Goal: Information Seeking & Learning: Learn about a topic

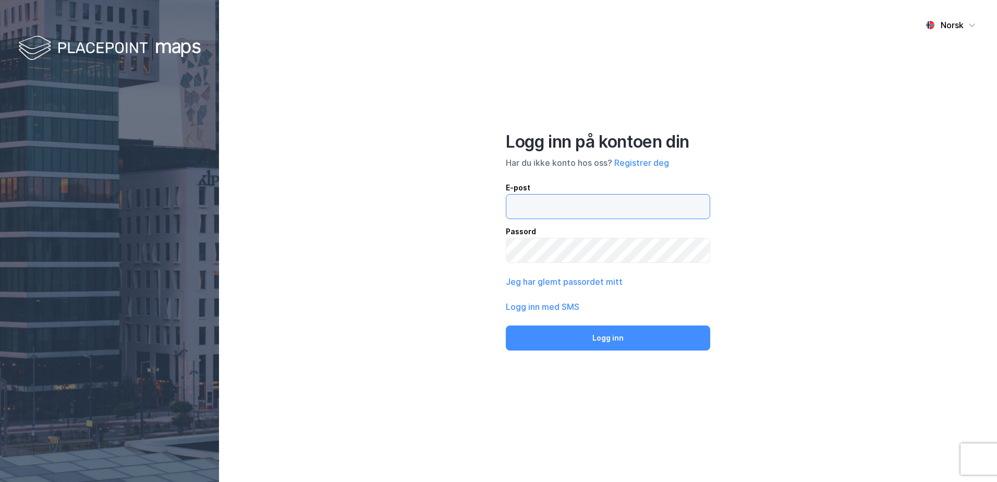
click at [515, 209] on input "email" at bounding box center [607, 206] width 203 height 24
type input "[EMAIL_ADDRESS][DOMAIN_NAME]"
click at [506, 325] on button "Logg inn" at bounding box center [608, 337] width 204 height 25
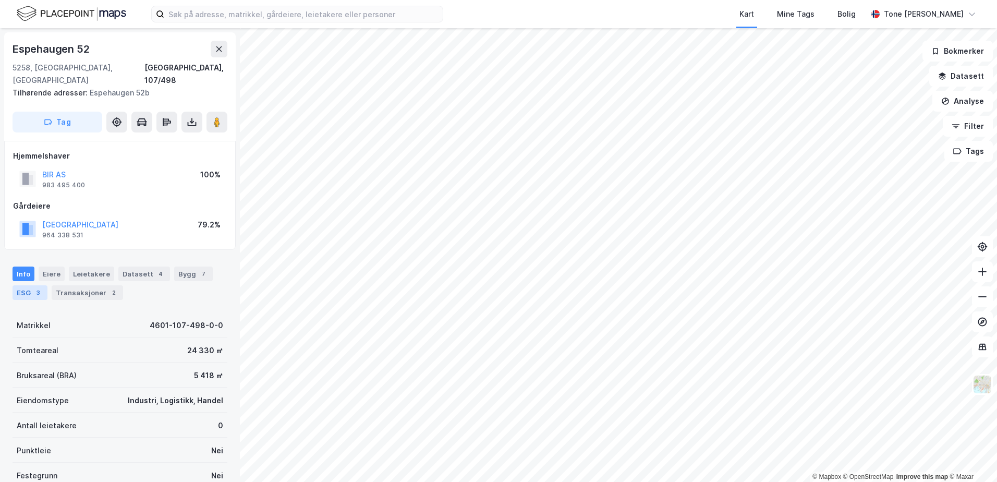
click at [29, 285] on div "ESG 3" at bounding box center [30, 292] width 35 height 15
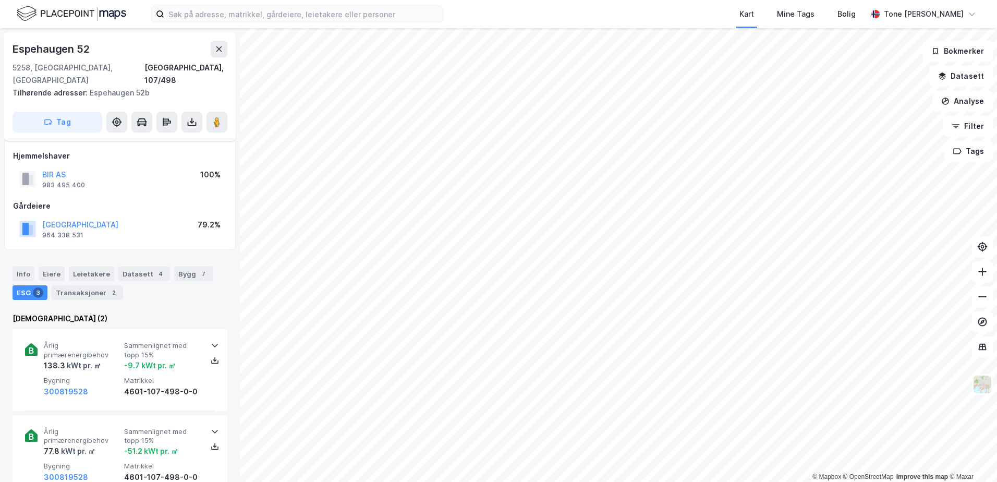
scroll to position [156, 0]
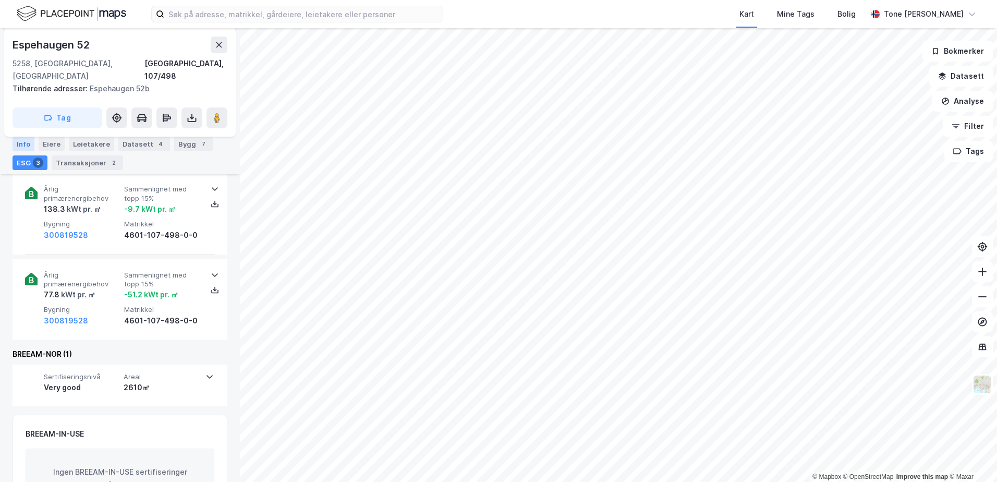
click at [19, 143] on div "Info" at bounding box center [24, 144] width 22 height 15
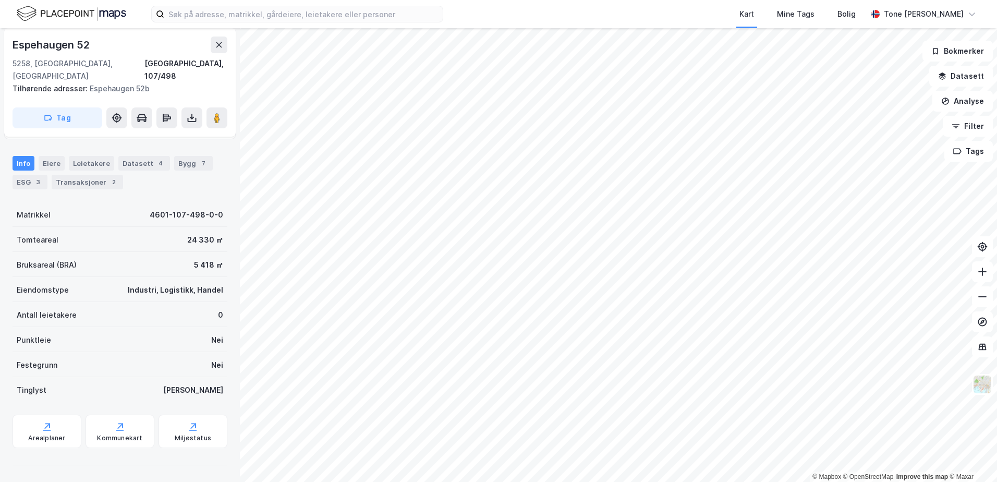
scroll to position [99, 0]
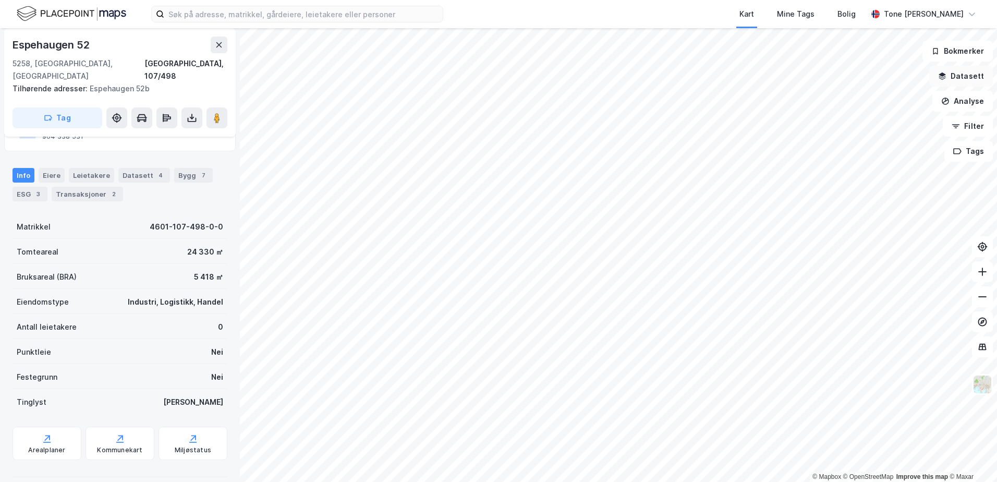
click at [953, 76] on button "Datasett" at bounding box center [961, 76] width 64 height 21
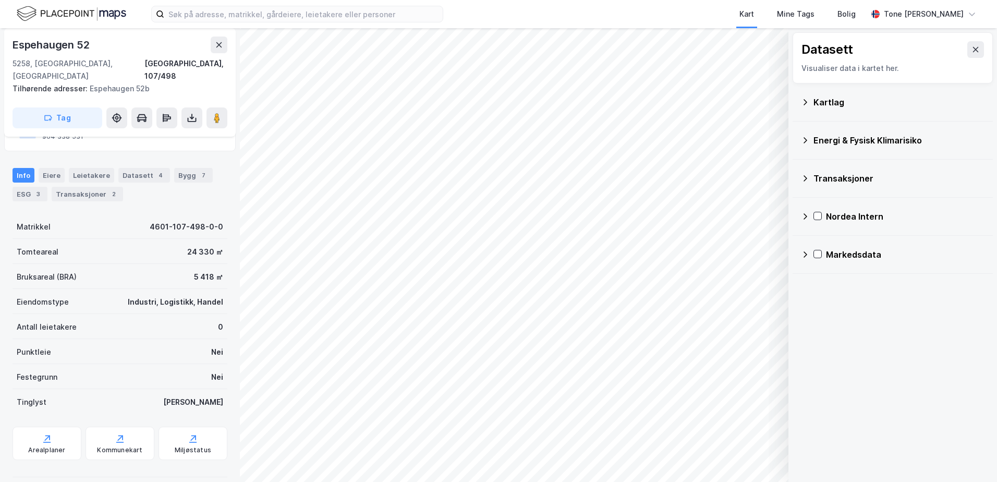
click at [821, 103] on div "Kartlag" at bounding box center [898, 102] width 171 height 13
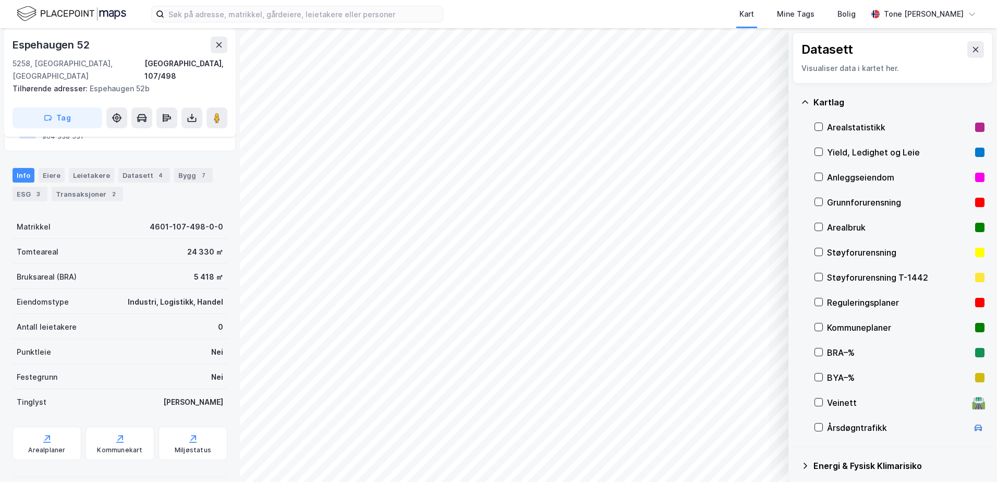
click at [846, 198] on div "Grunnforurensning" at bounding box center [899, 202] width 144 height 13
click at [813, 102] on div "Kartlag" at bounding box center [892, 102] width 183 height 25
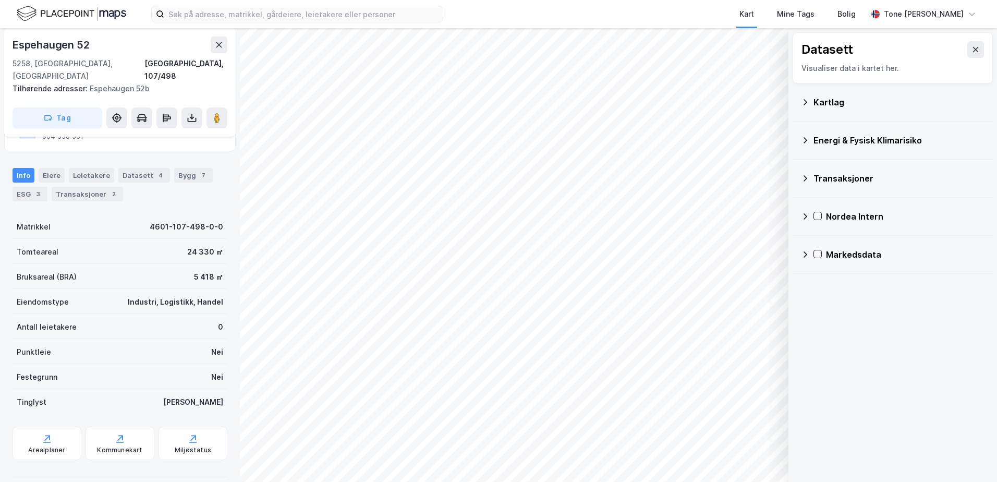
click at [803, 139] on icon at bounding box center [805, 140] width 8 height 8
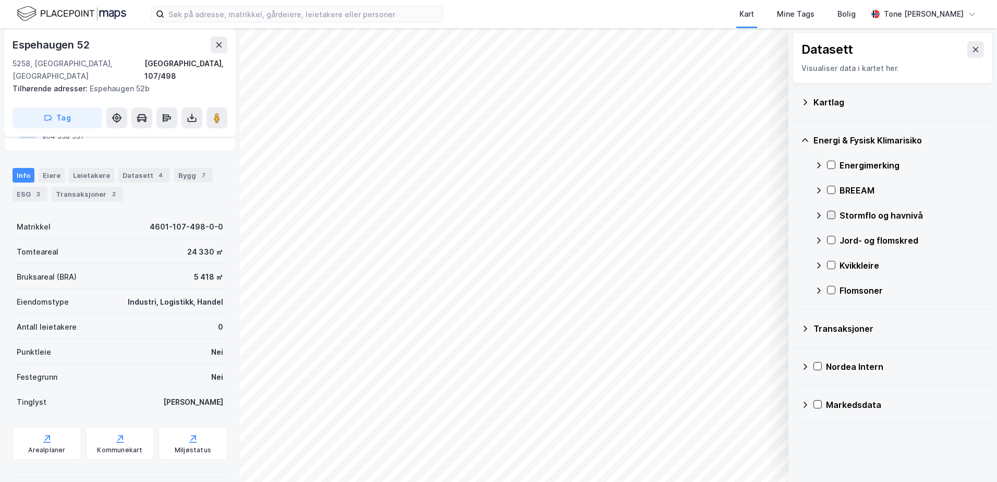
click at [831, 214] on icon at bounding box center [830, 214] width 7 height 7
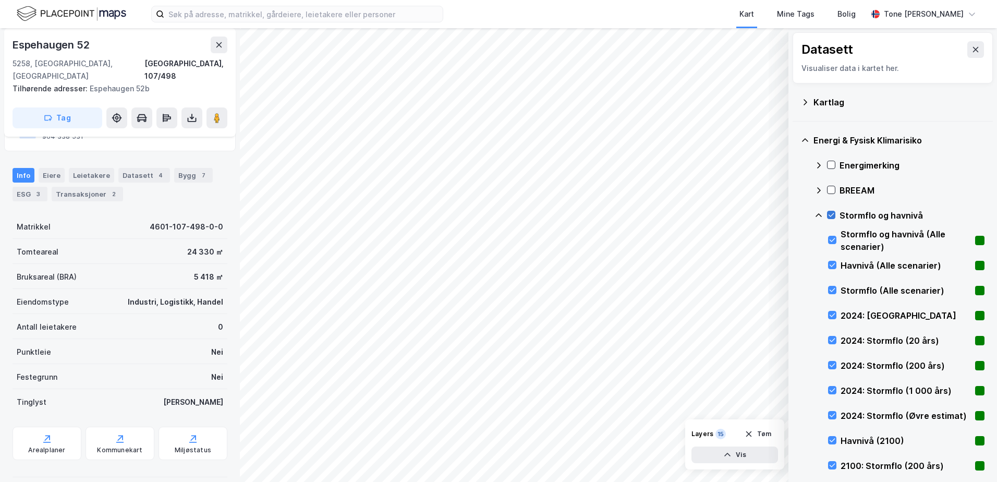
click at [831, 213] on icon at bounding box center [830, 214] width 7 height 7
click at [832, 264] on icon at bounding box center [831, 264] width 7 height 7
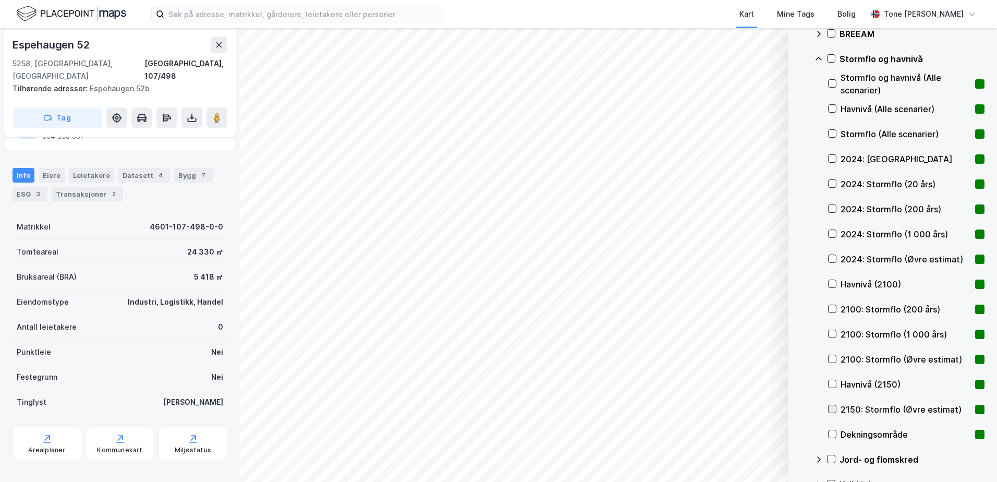
click at [831, 410] on icon at bounding box center [831, 408] width 7 height 7
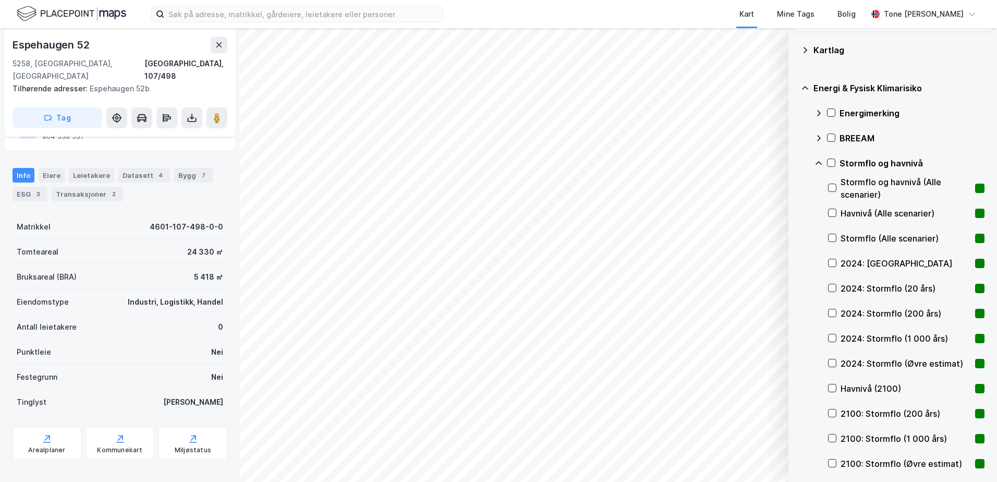
click at [819, 163] on icon at bounding box center [818, 163] width 8 height 8
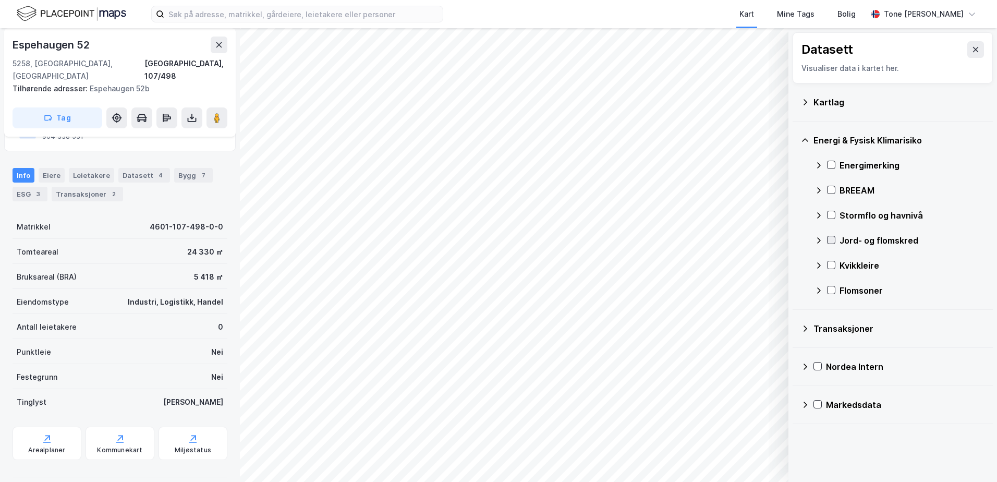
click at [829, 238] on icon at bounding box center [830, 239] width 7 height 7
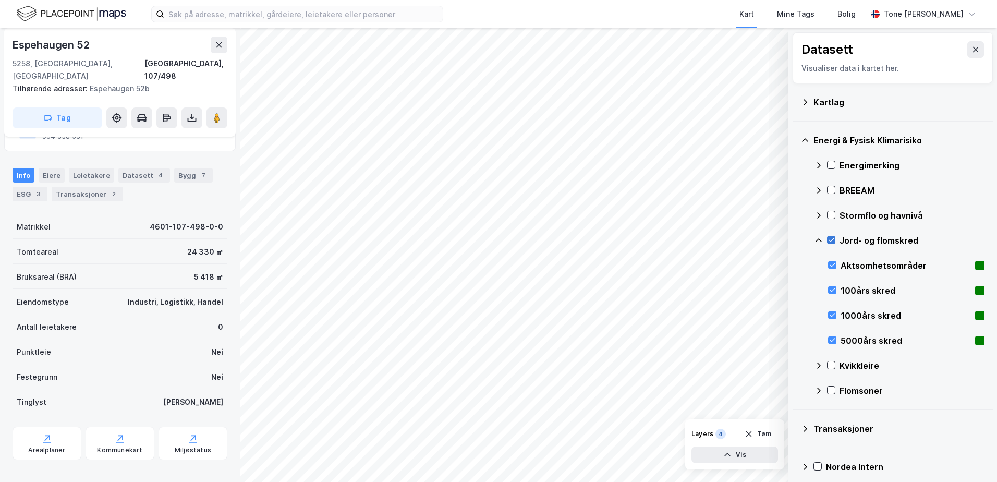
click at [829, 238] on icon at bounding box center [830, 239] width 7 height 7
click at [816, 239] on icon at bounding box center [818, 240] width 8 height 8
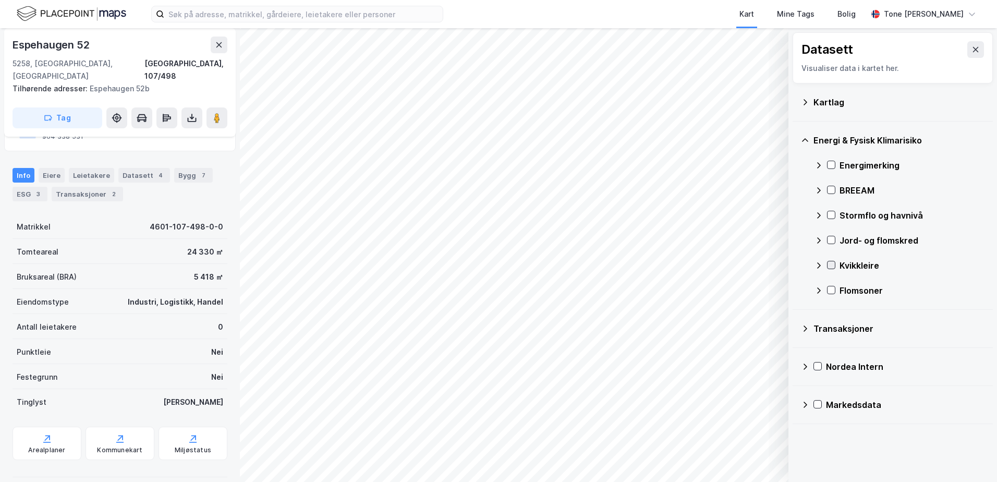
click at [830, 263] on icon at bounding box center [830, 264] width 7 height 7
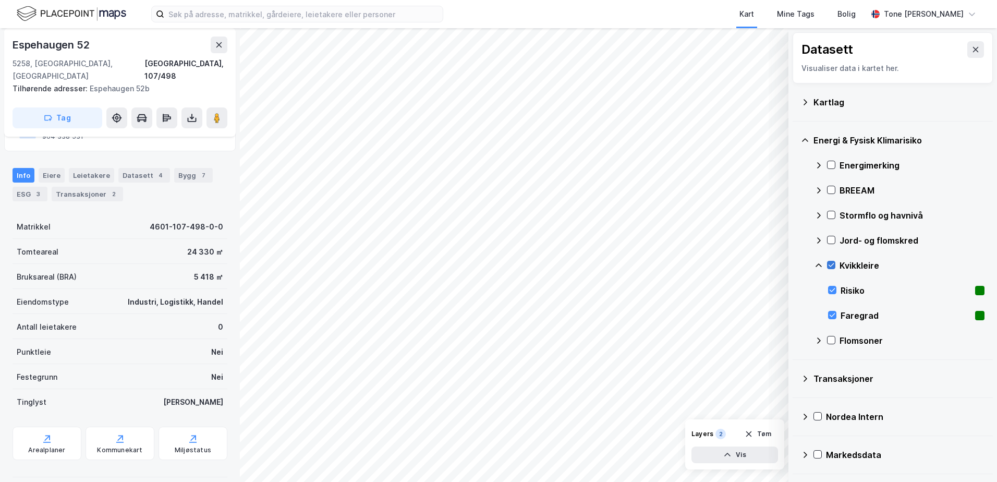
click at [830, 263] on icon at bounding box center [830, 264] width 7 height 7
click at [819, 263] on icon at bounding box center [818, 265] width 8 height 8
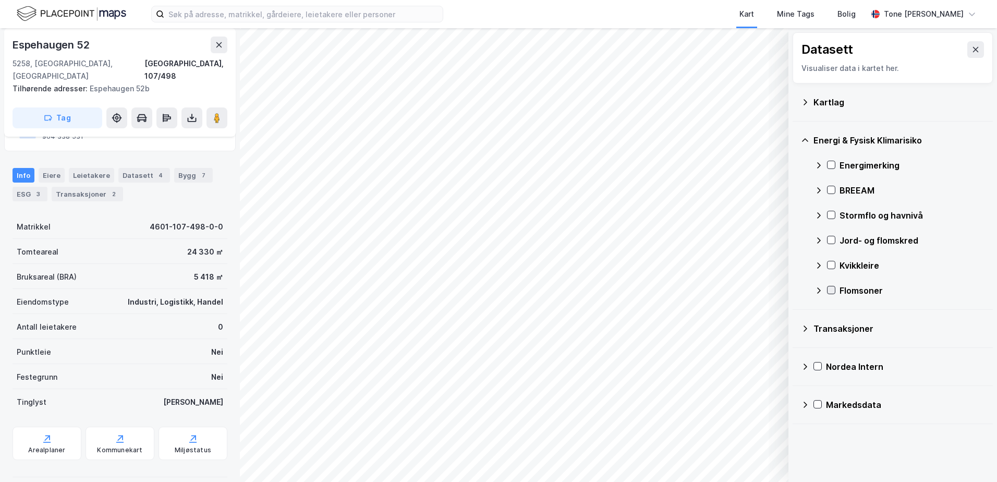
click at [829, 288] on icon at bounding box center [830, 289] width 7 height 7
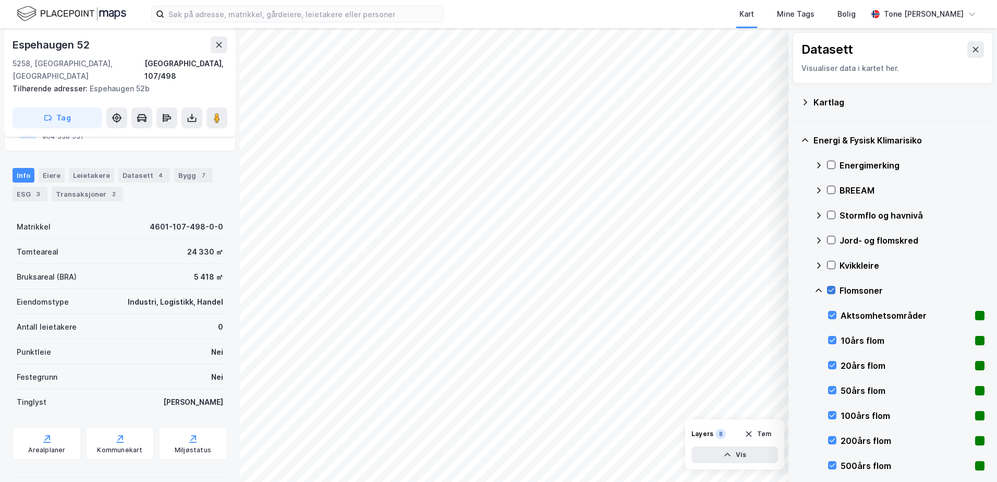
click at [829, 288] on icon at bounding box center [830, 289] width 7 height 7
